Goal: Information Seeking & Learning: Learn about a topic

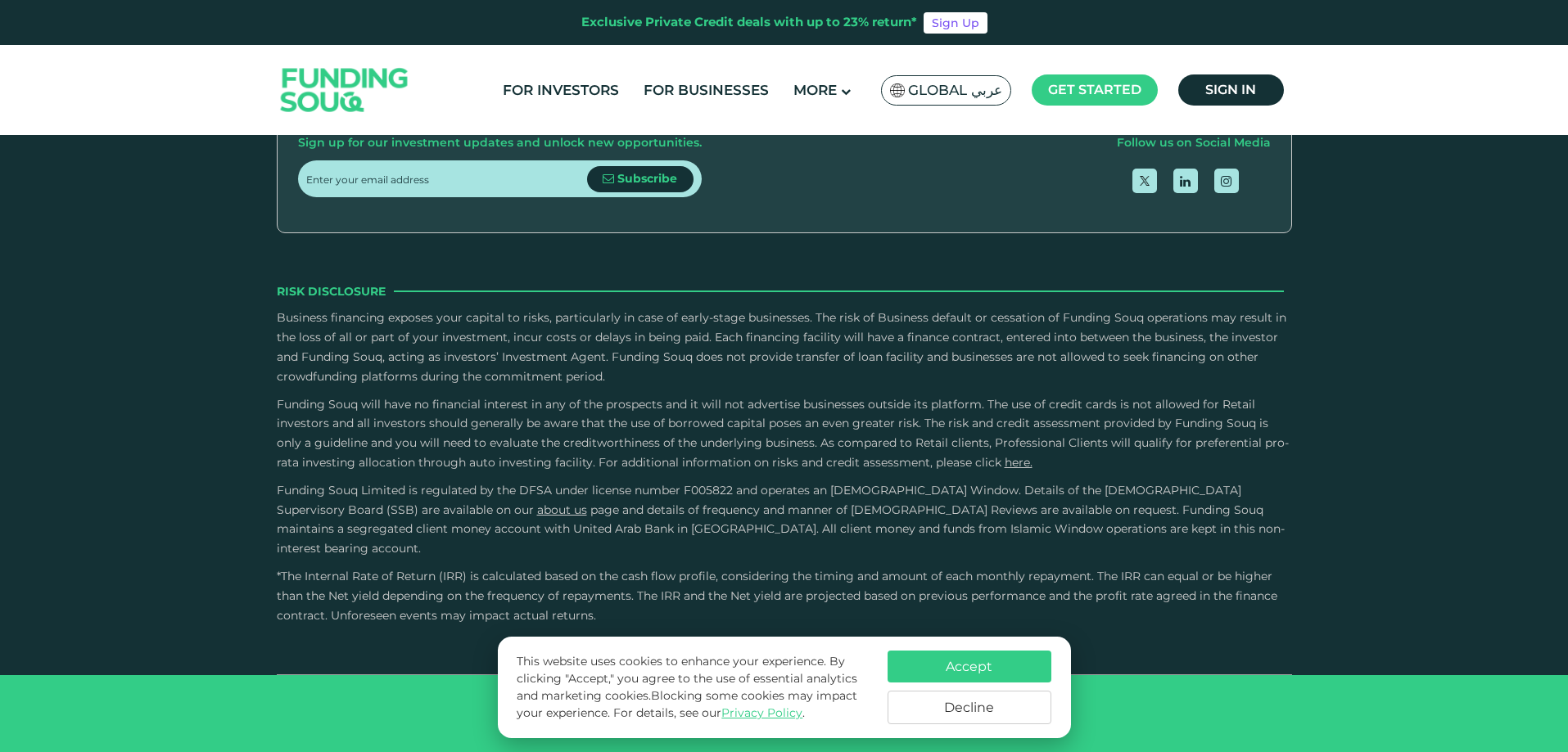
scroll to position [3109, 0]
drag, startPoint x: 831, startPoint y: 370, endPoint x: 800, endPoint y: 370, distance: 31.0
drag, startPoint x: 800, startPoint y: 370, endPoint x: 757, endPoint y: 367, distance: 43.1
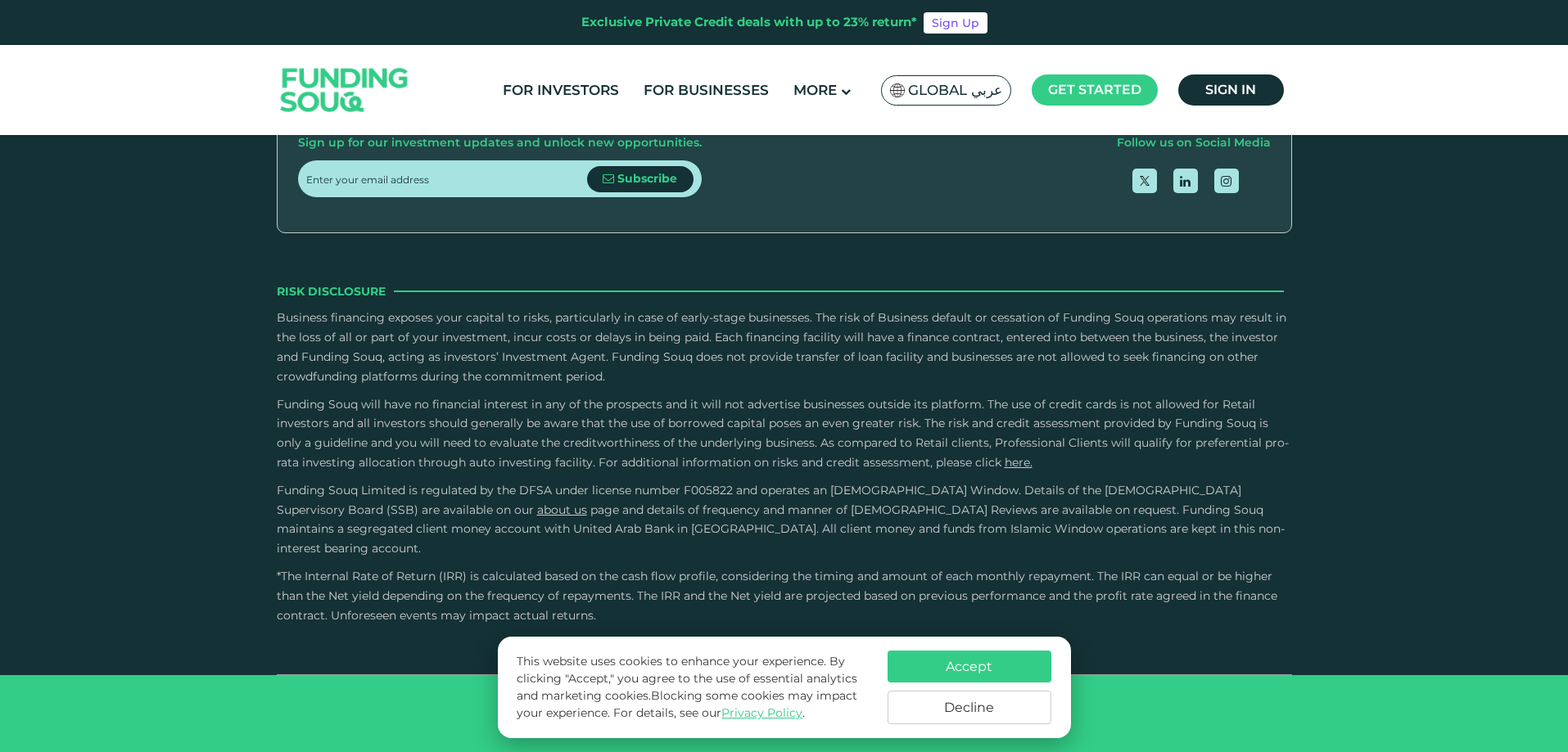
type tc-range-slider "3"
type tc-range-slider "200000"
drag, startPoint x: 356, startPoint y: 370, endPoint x: 378, endPoint y: 379, distance: 23.8
drag, startPoint x: 755, startPoint y: 373, endPoint x: 724, endPoint y: 374, distance: 31.0
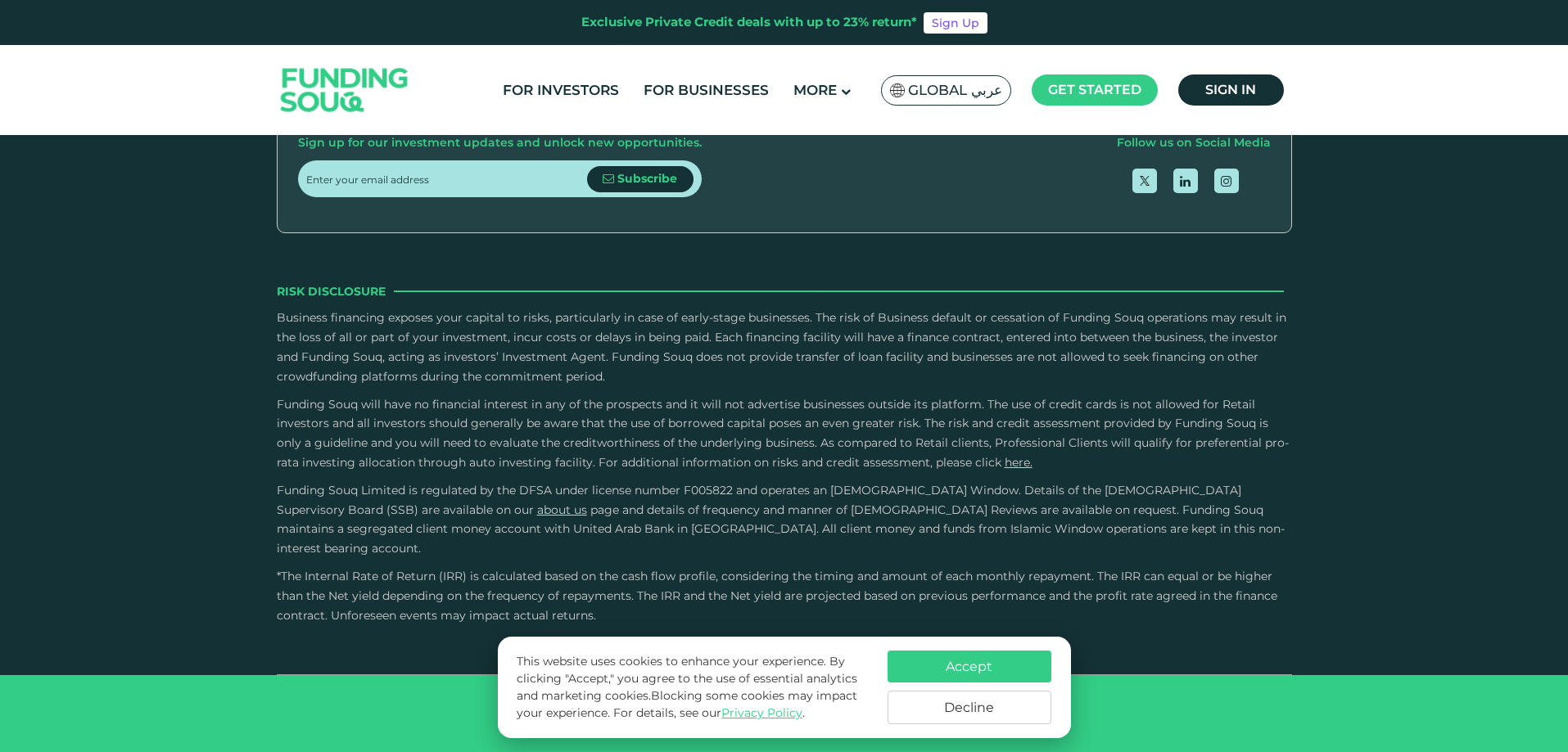
type tc-range-slider "2"
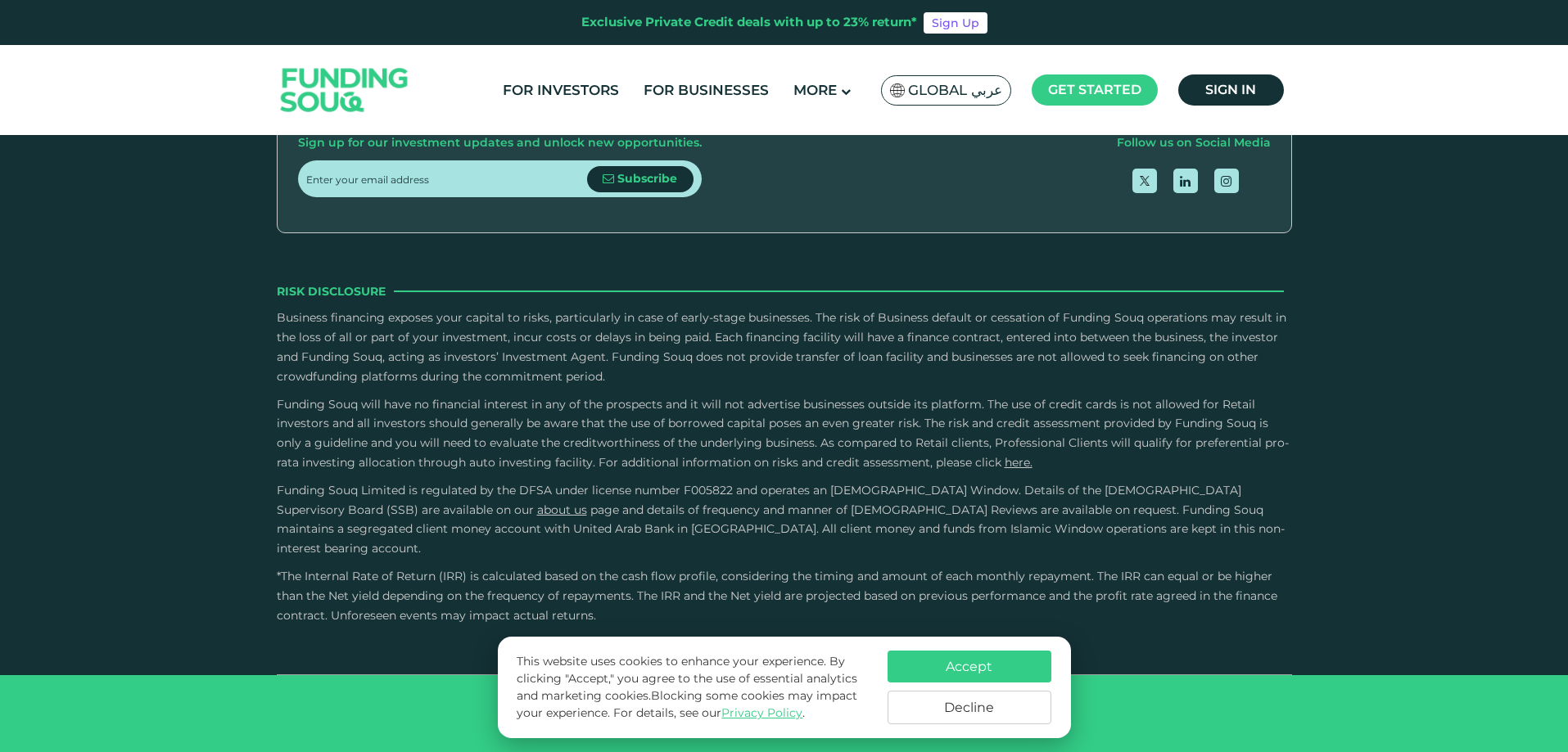
radio input "true"
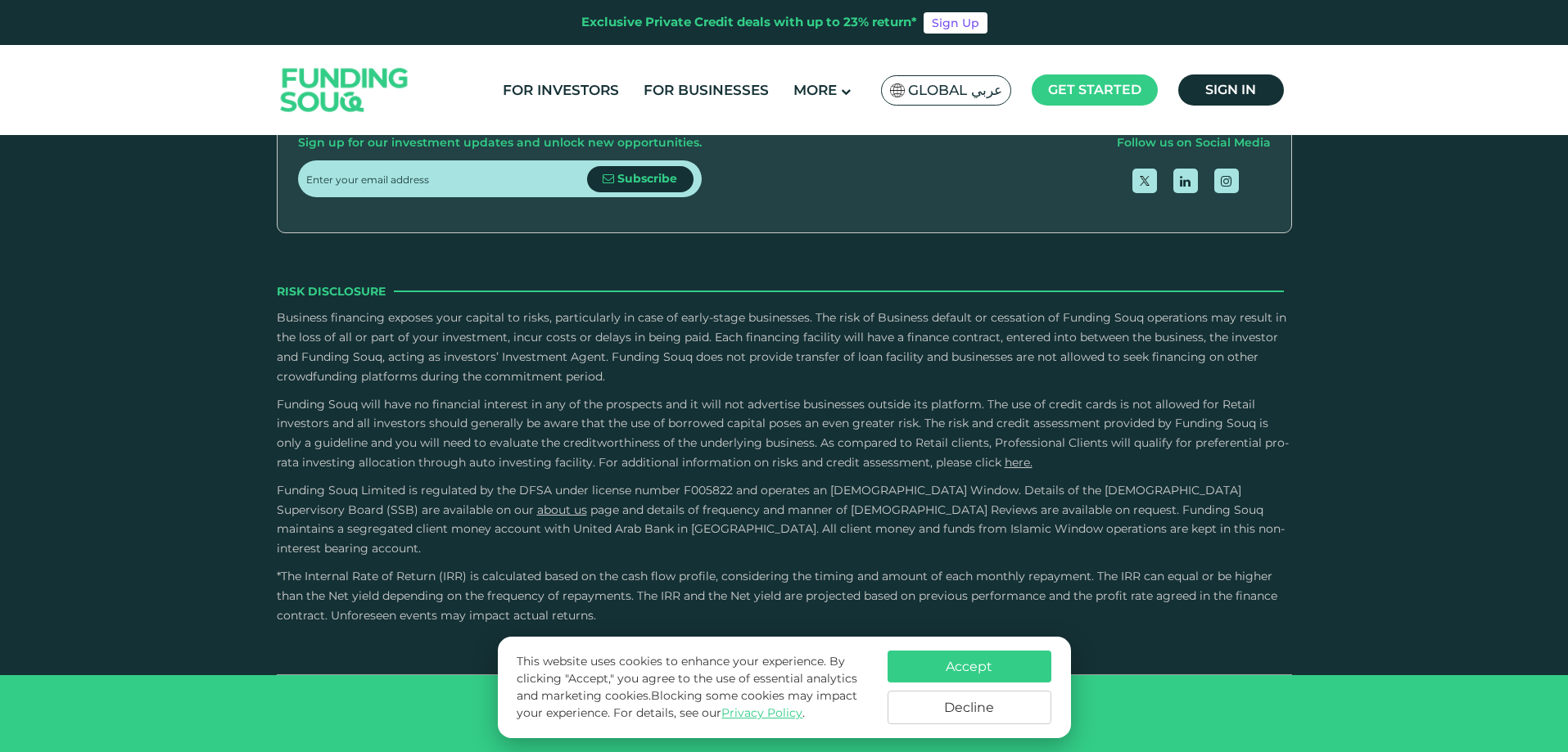
scroll to position [3823, 0]
